Goal: Transaction & Acquisition: Book appointment/travel/reservation

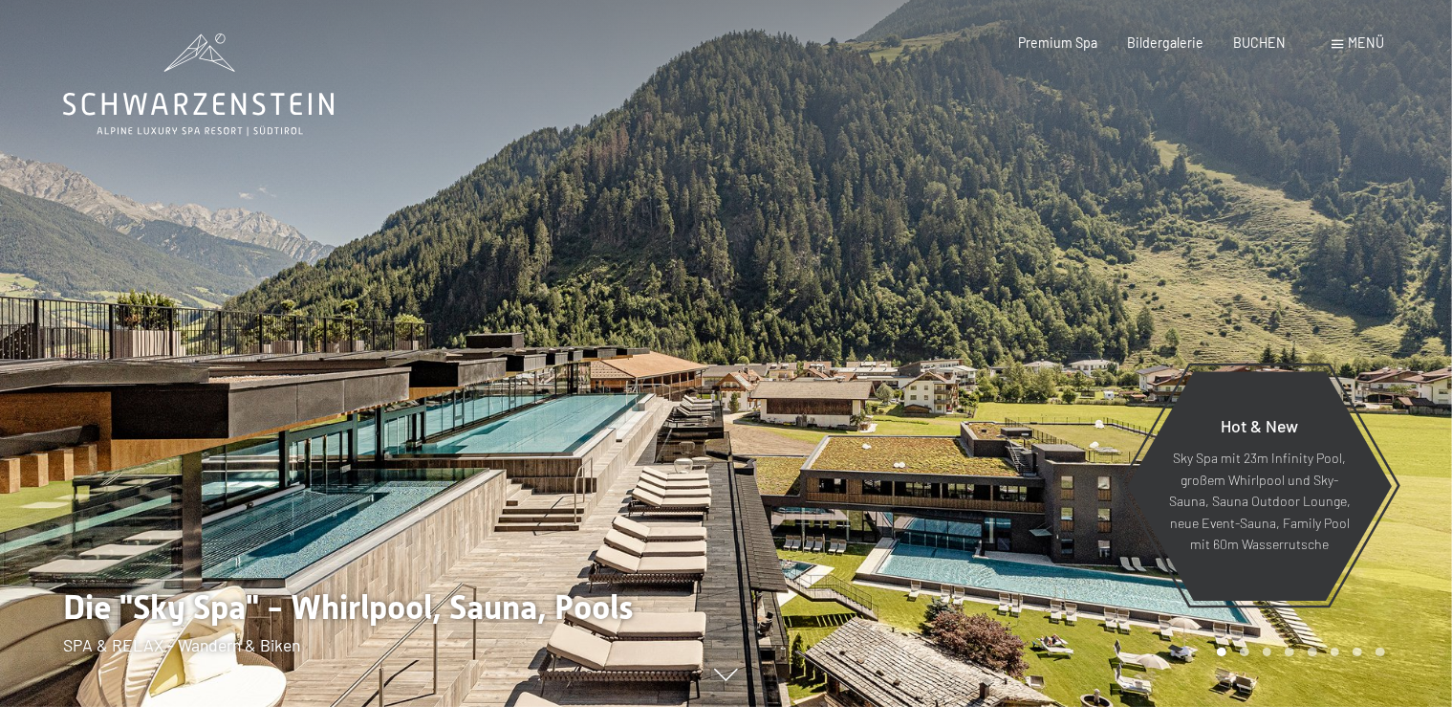
click at [1343, 48] on span at bounding box center [1338, 44] width 11 height 9
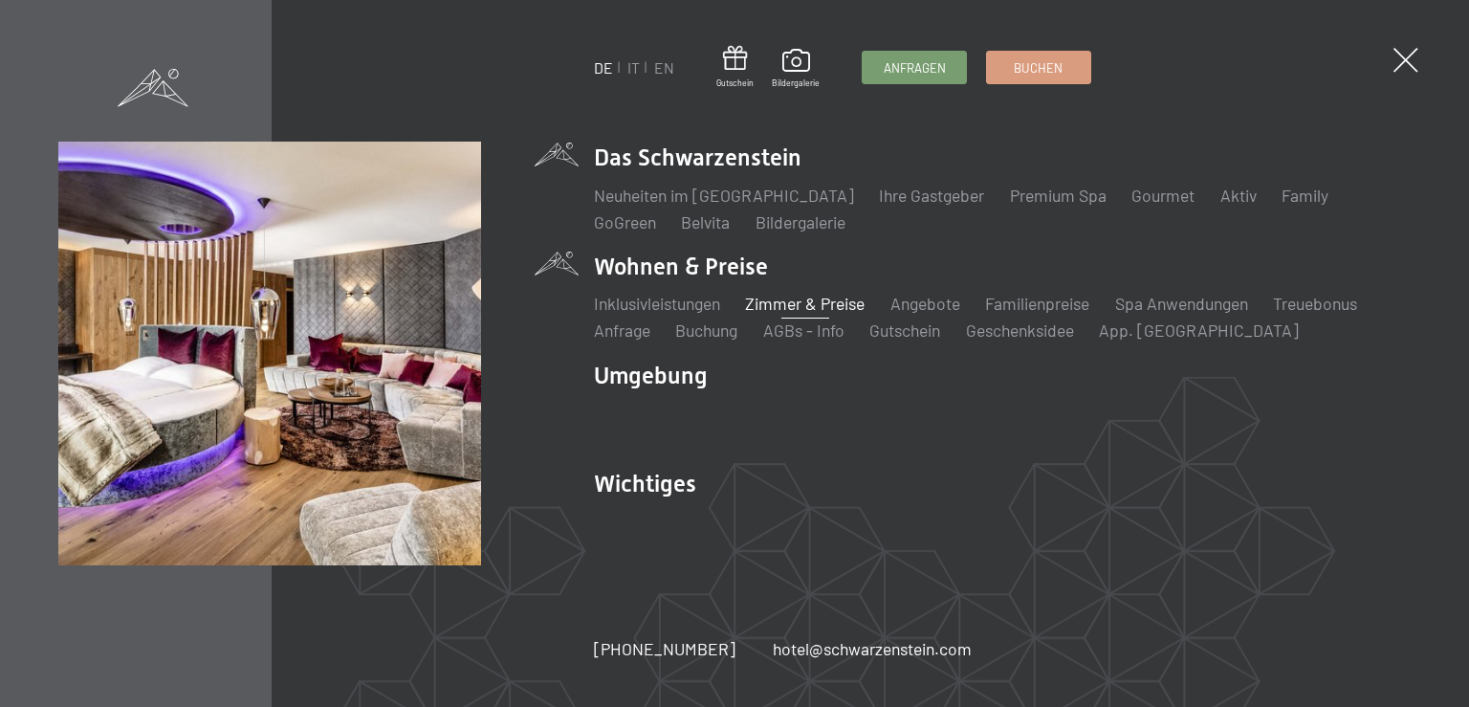
click at [799, 305] on link "Zimmer & Preise" at bounding box center [805, 303] width 120 height 21
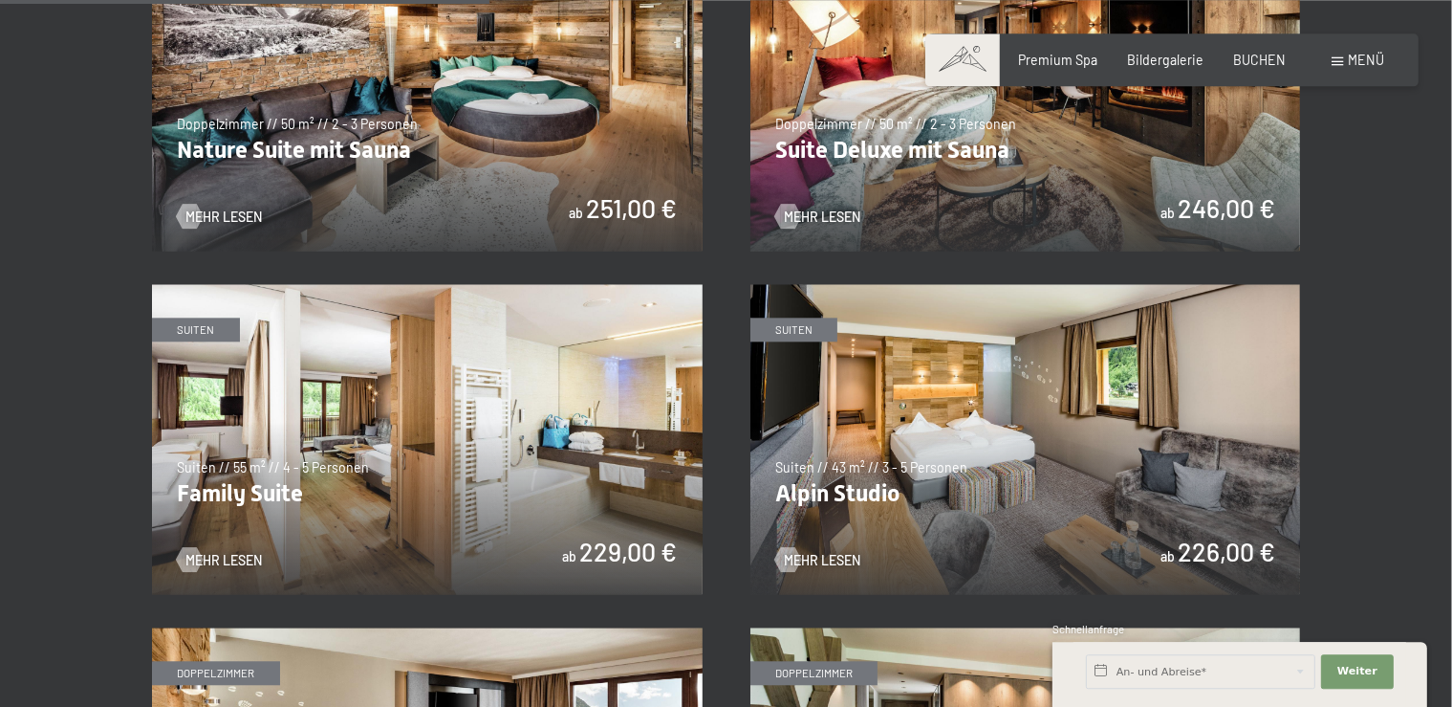
scroll to position [1693, 0]
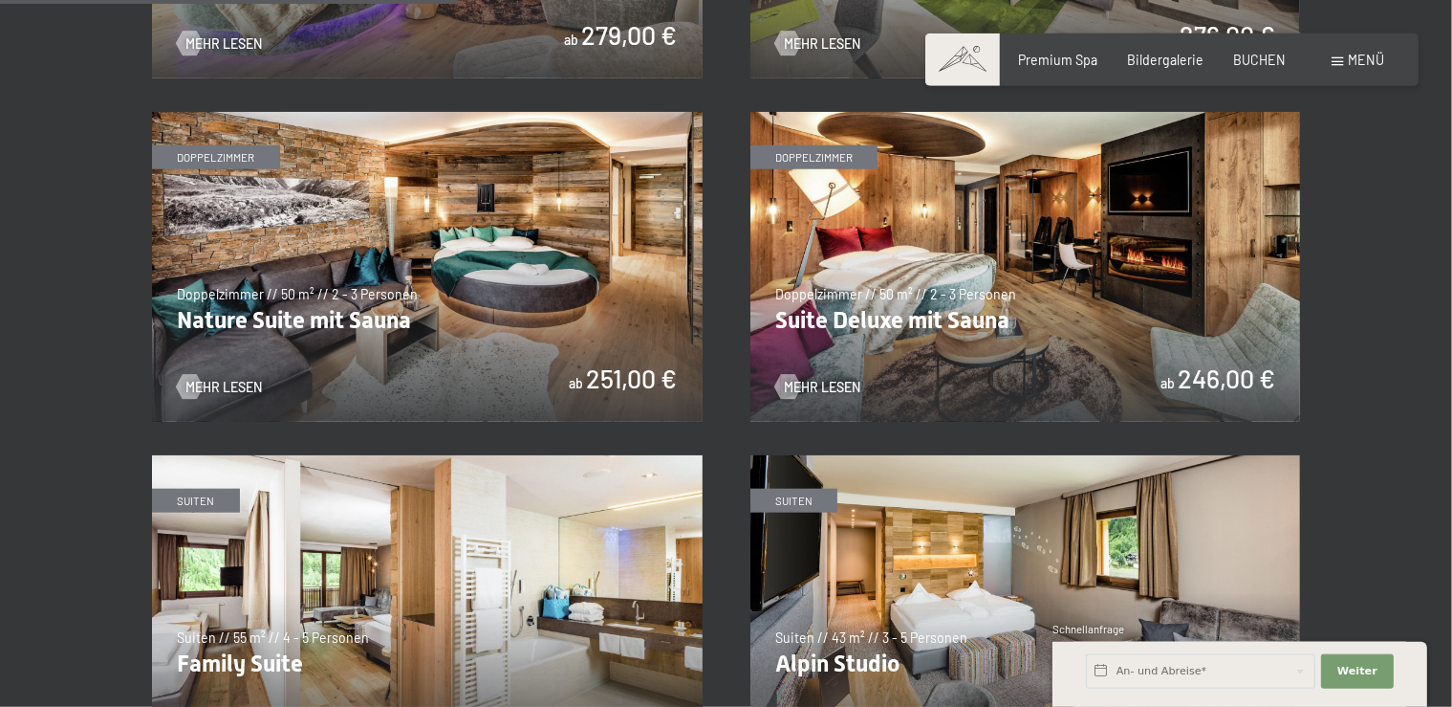
click at [889, 266] on img at bounding box center [1026, 267] width 551 height 310
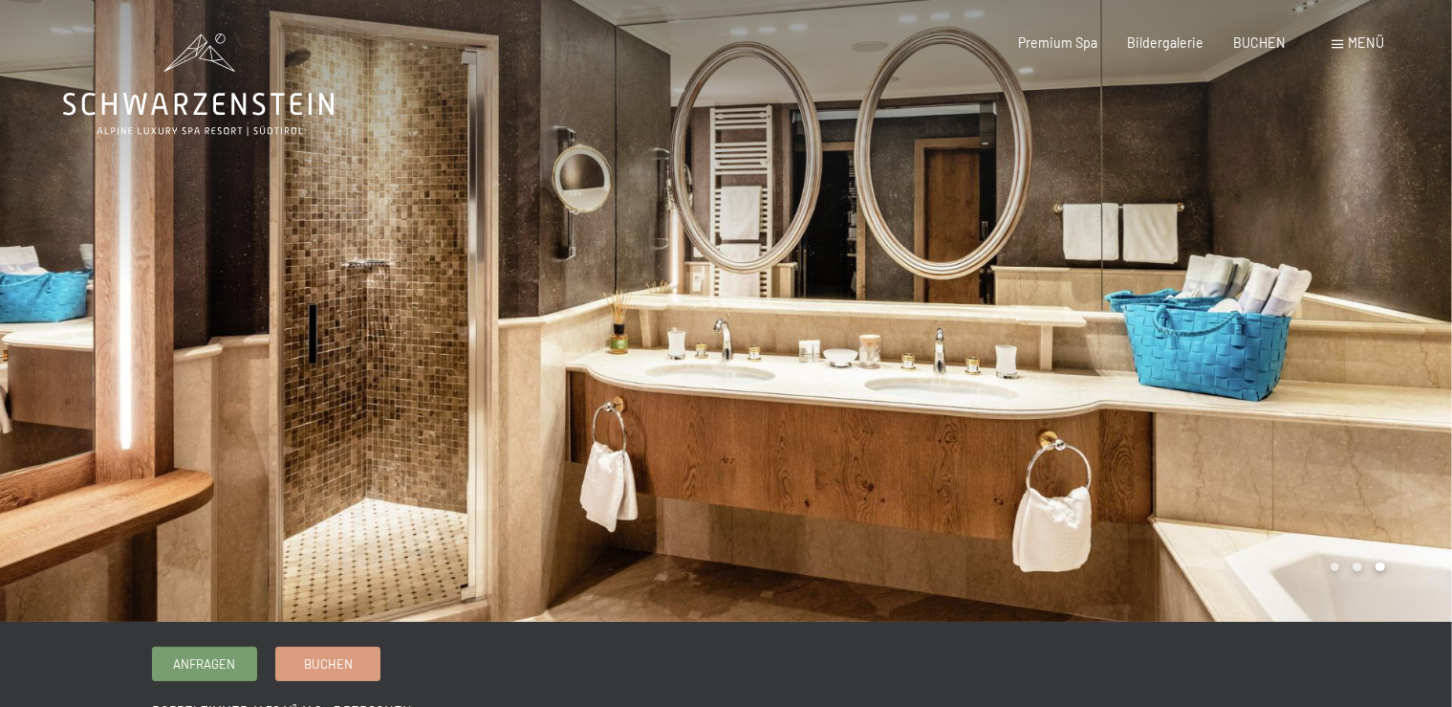
click at [1284, 297] on div at bounding box center [1090, 311] width 727 height 622
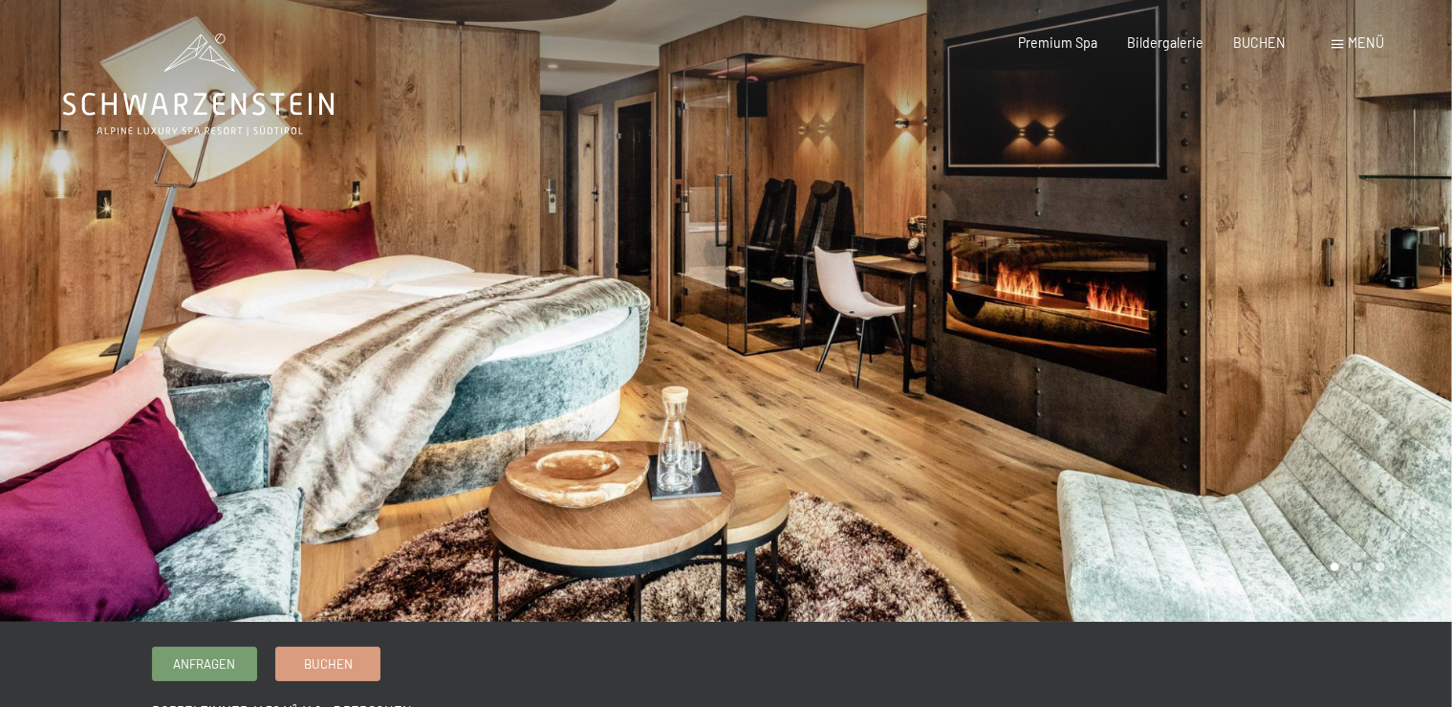
click at [1256, 249] on div at bounding box center [1090, 311] width 727 height 622
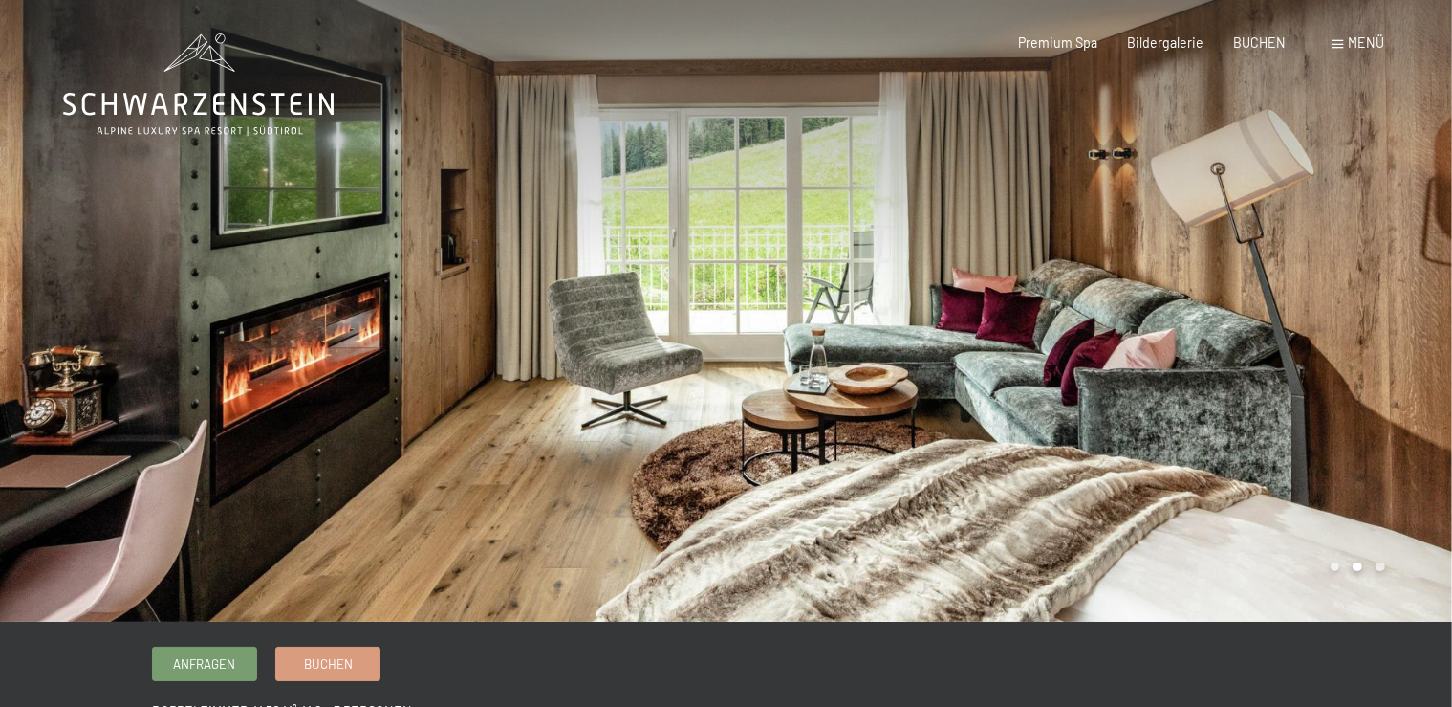
click at [1256, 249] on div at bounding box center [1090, 311] width 727 height 622
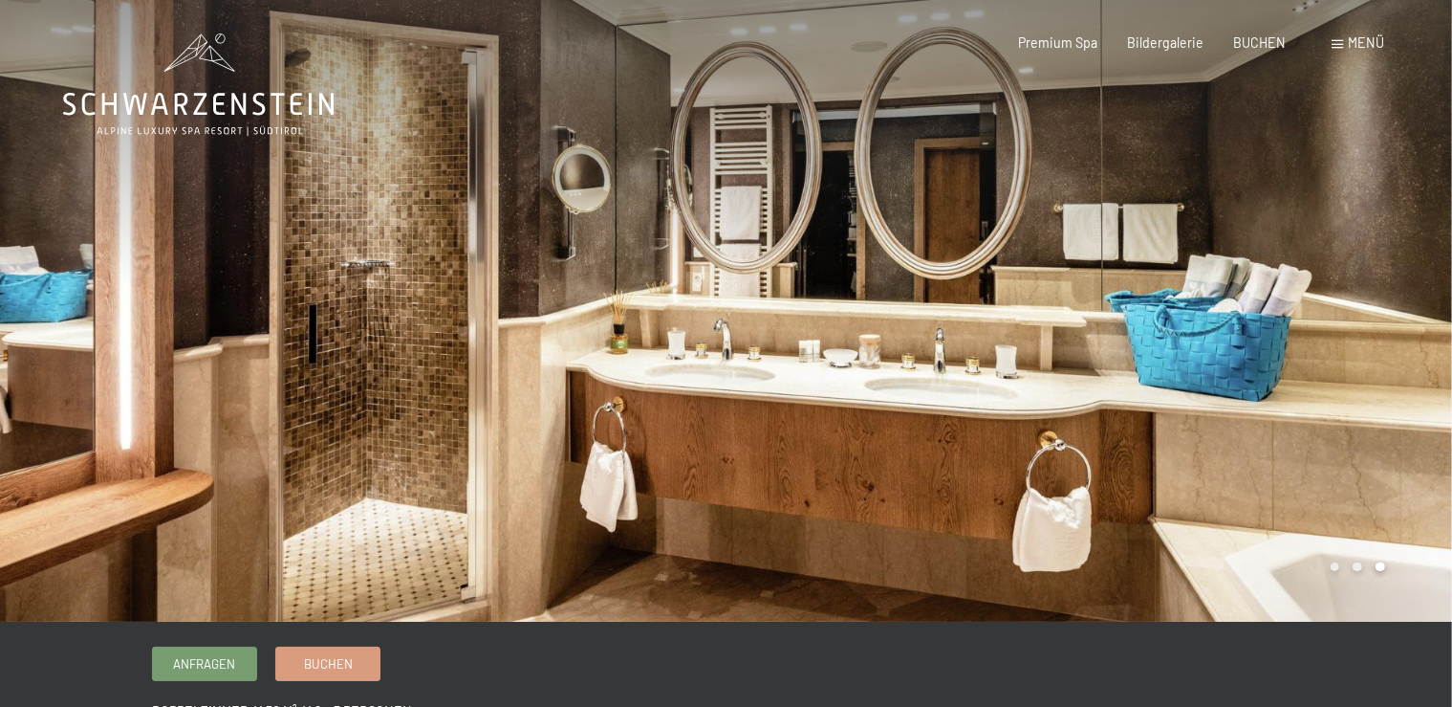
click at [990, 389] on div at bounding box center [1090, 311] width 727 height 622
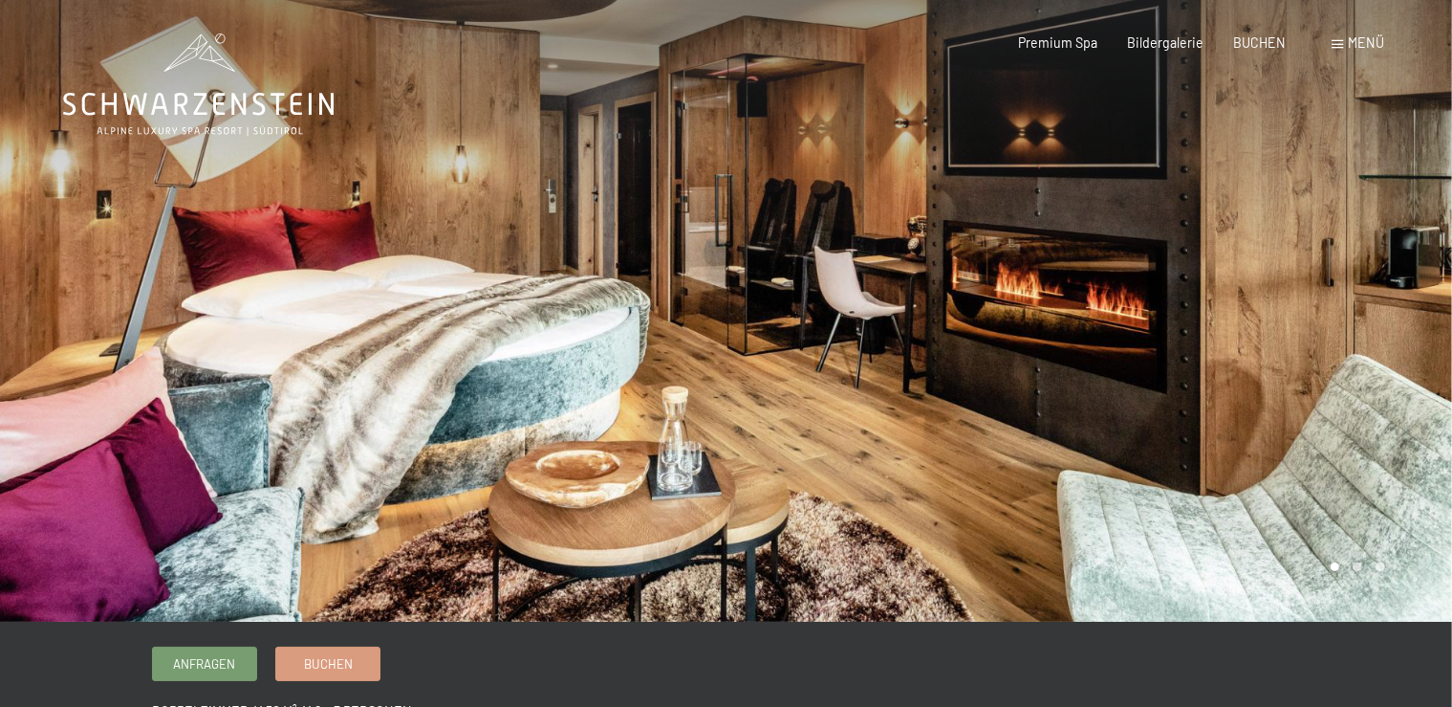
click at [1329, 136] on div at bounding box center [1090, 311] width 727 height 622
